Goal: Find specific page/section: Find specific page/section

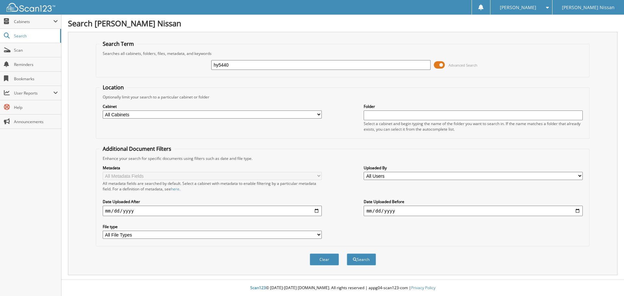
type input "hy5440"
click at [347, 254] on button "Search" at bounding box center [361, 260] width 29 height 12
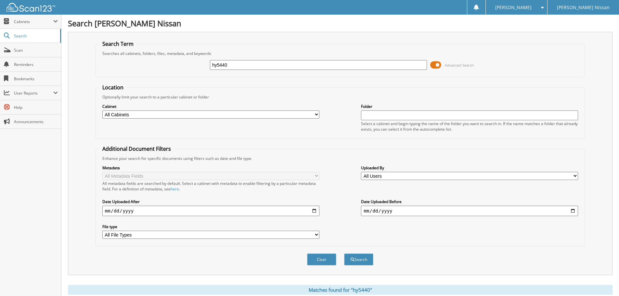
click at [439, 63] on span at bounding box center [435, 65] width 11 height 10
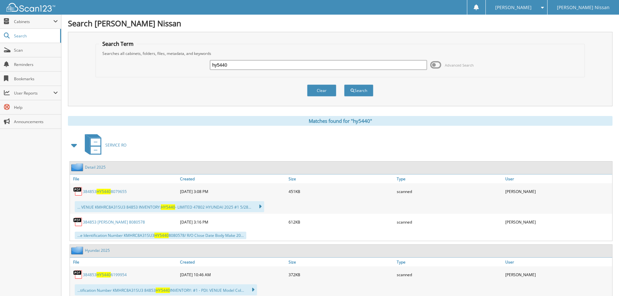
scroll to position [21, 0]
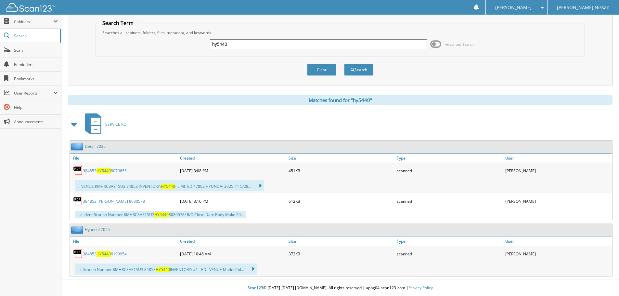
click at [265, 44] on input "hy5440" at bounding box center [318, 44] width 217 height 10
type input "u5400a"
click at [344, 64] on button "Search" at bounding box center [358, 70] width 29 height 12
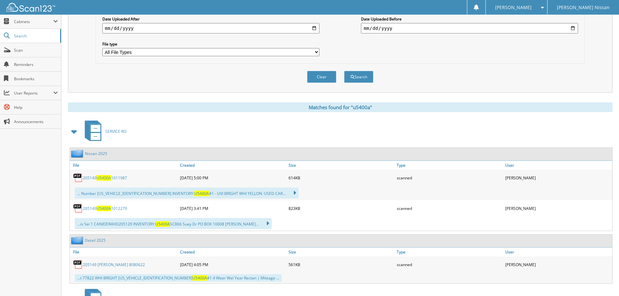
scroll to position [174, 0]
